Goal: Find specific page/section: Find specific page/section

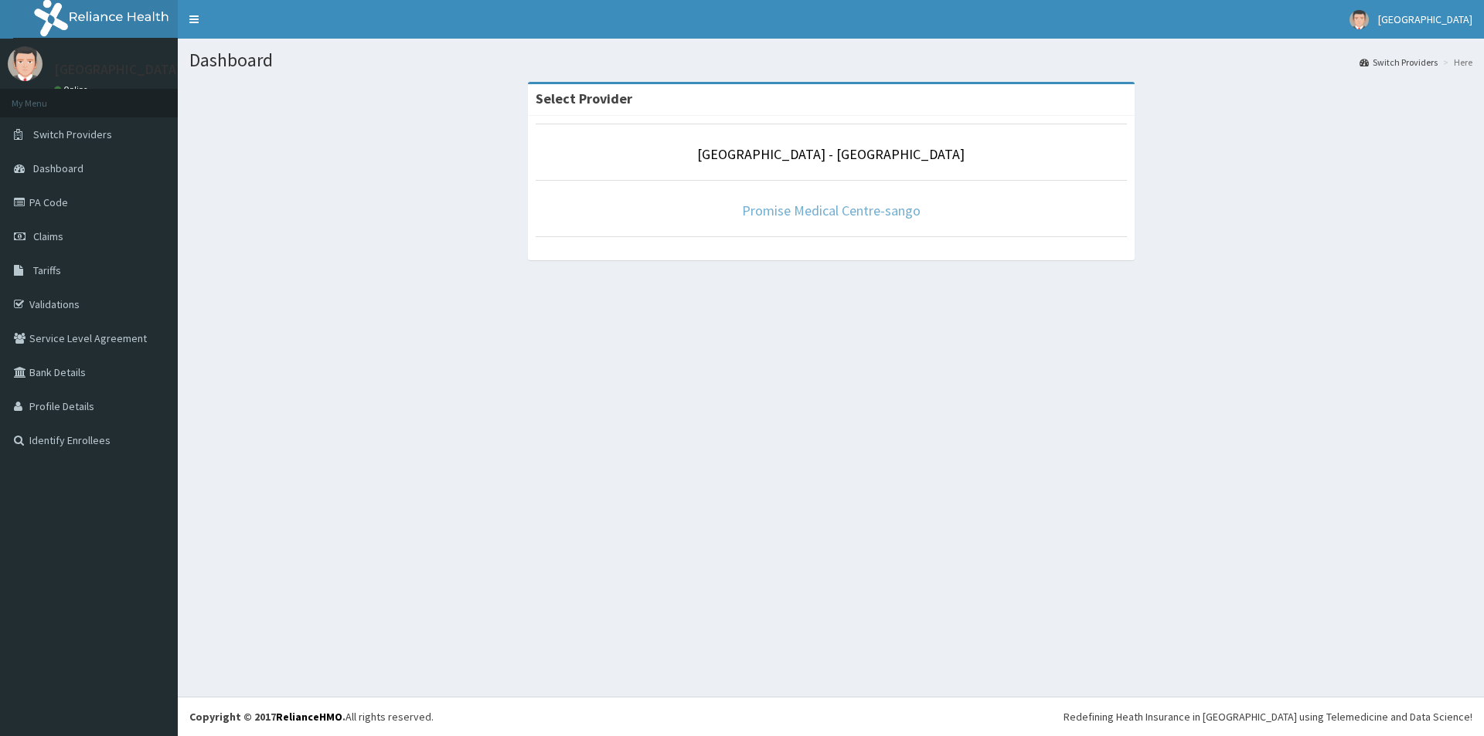
click at [760, 216] on link "Promise Medical Centre-sango" at bounding box center [831, 211] width 179 height 18
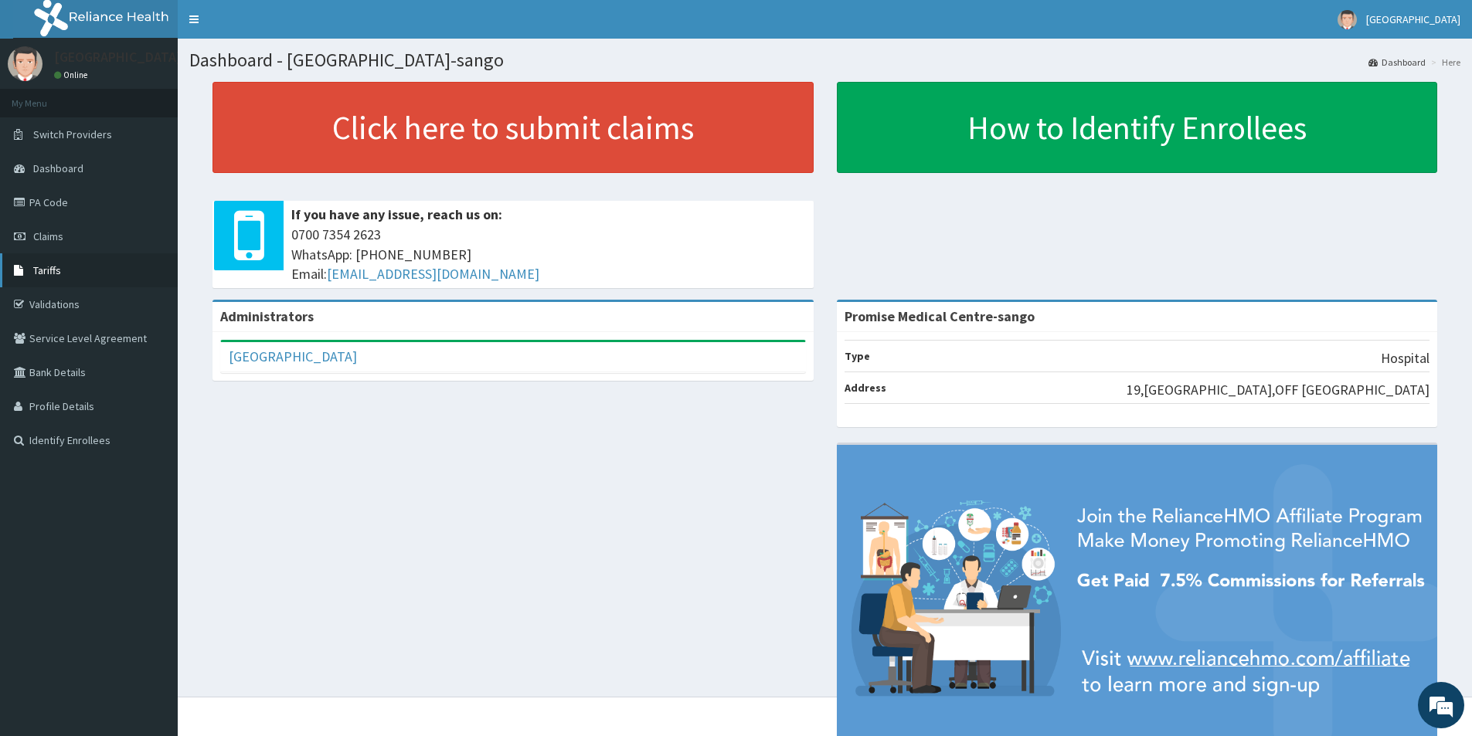
click at [49, 260] on link "Tariffs" at bounding box center [89, 270] width 178 height 34
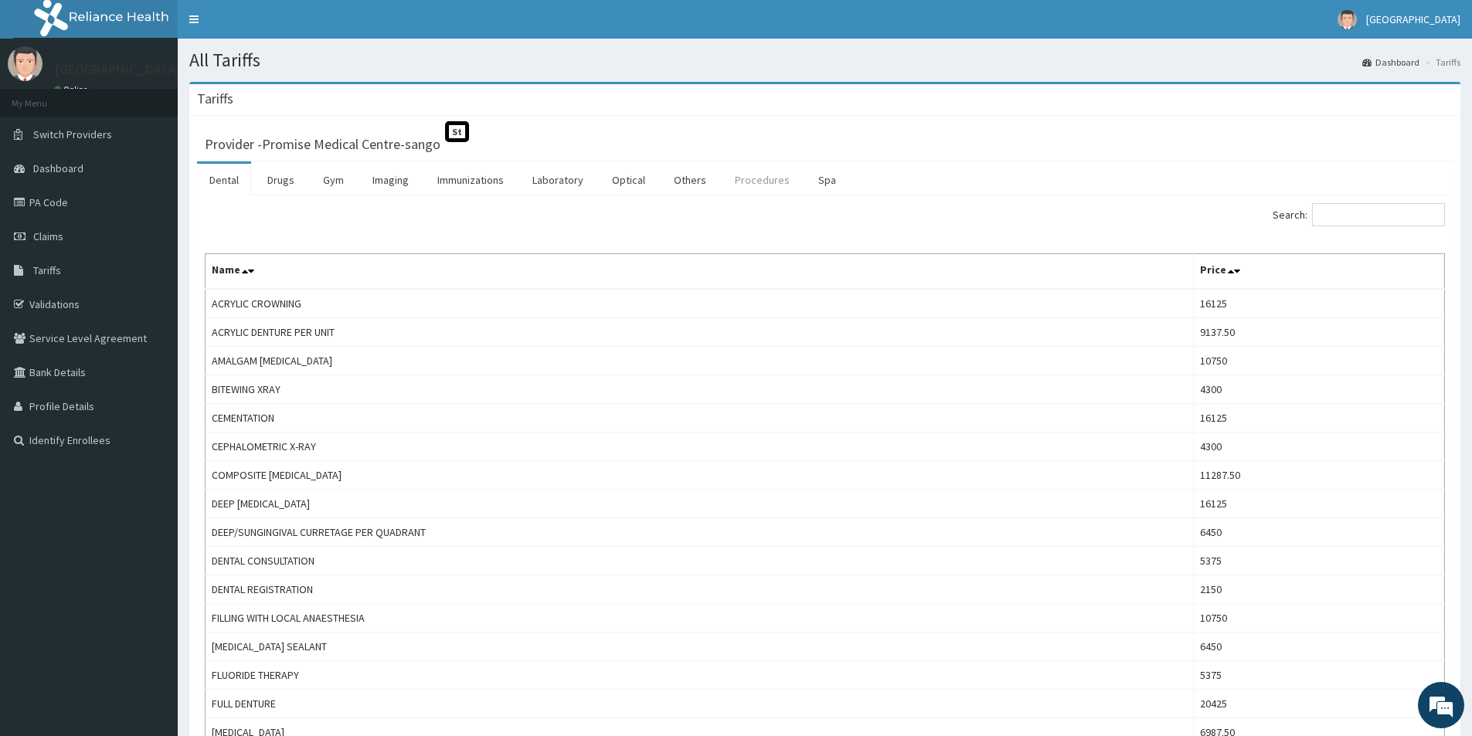
click at [756, 178] on link "Procedures" at bounding box center [763, 180] width 80 height 32
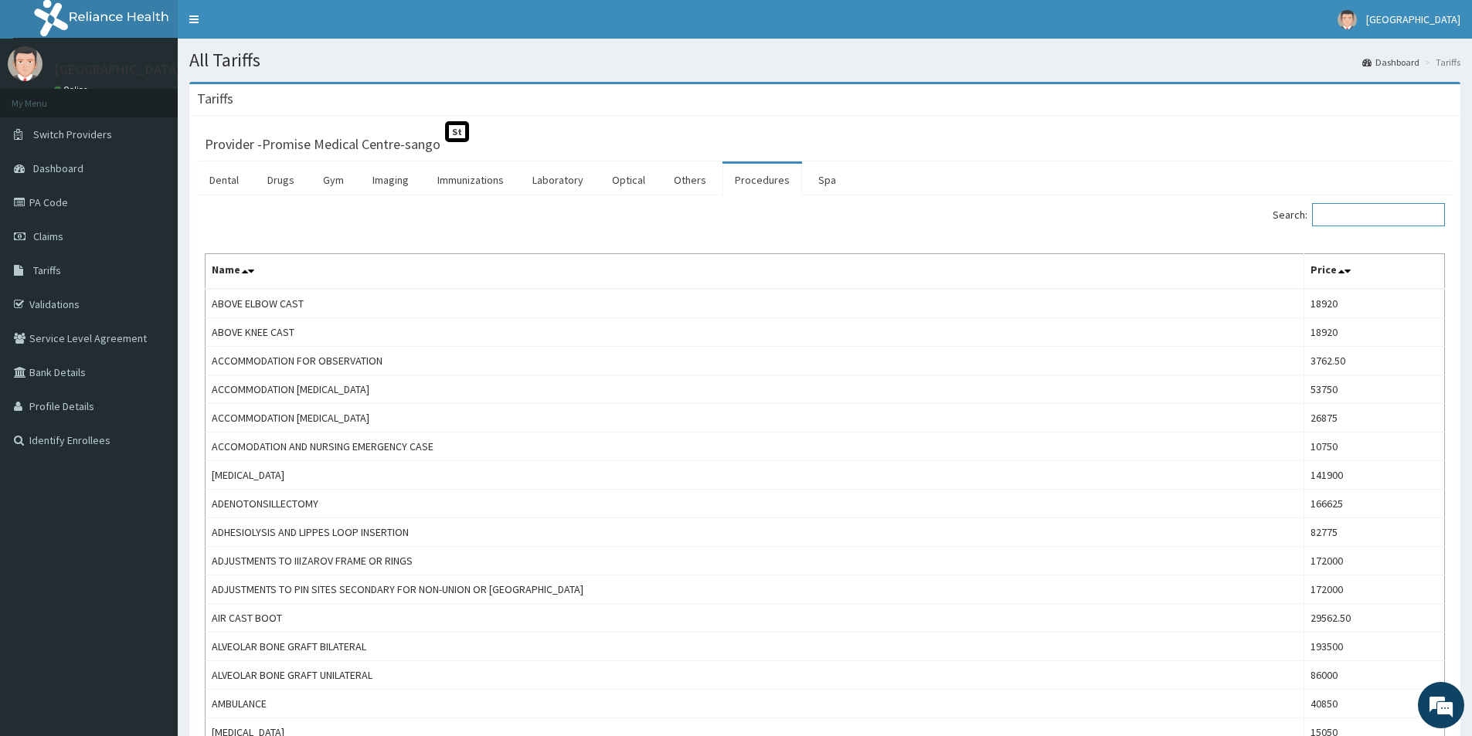
paste input "Elective Caesarian Section With Or Without Previous Scar"
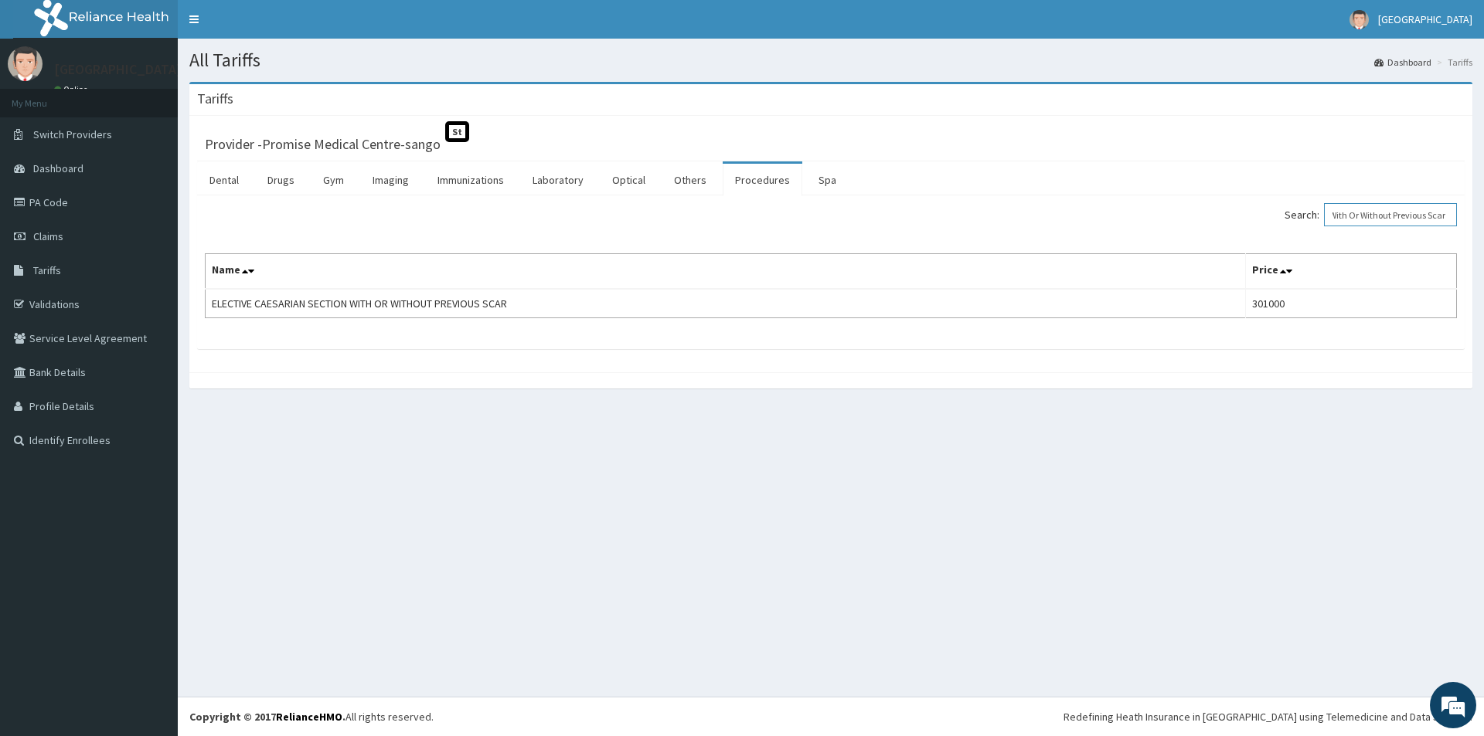
type input "Elective Caesarian Section With Or Without Previous Scar"
